Goal: Navigation & Orientation: Find specific page/section

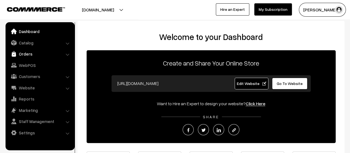
click at [23, 52] on link "Orders" at bounding box center [40, 54] width 66 height 10
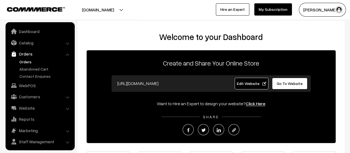
click at [25, 60] on link "Orders" at bounding box center [45, 62] width 55 height 6
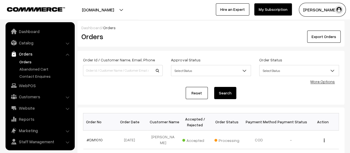
scroll to position [13, 0]
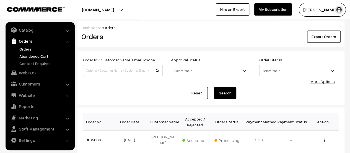
click at [26, 55] on link "Abandoned Cart" at bounding box center [45, 56] width 55 height 6
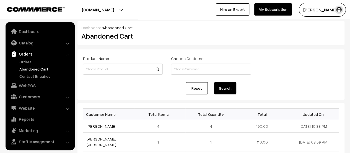
scroll to position [13, 0]
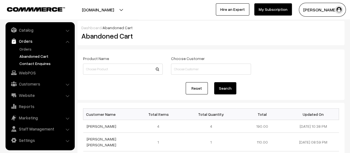
click at [28, 60] on link "Contact Enquires" at bounding box center [45, 63] width 55 height 6
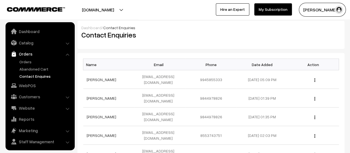
scroll to position [13, 0]
